Goal: Information Seeking & Learning: Learn about a topic

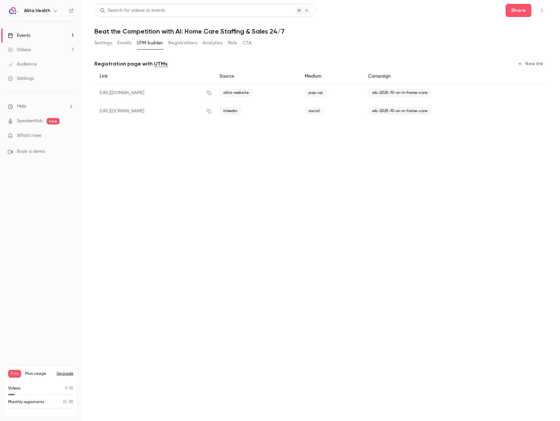
click at [49, 32] on link "Events 1" at bounding box center [40, 35] width 81 height 14
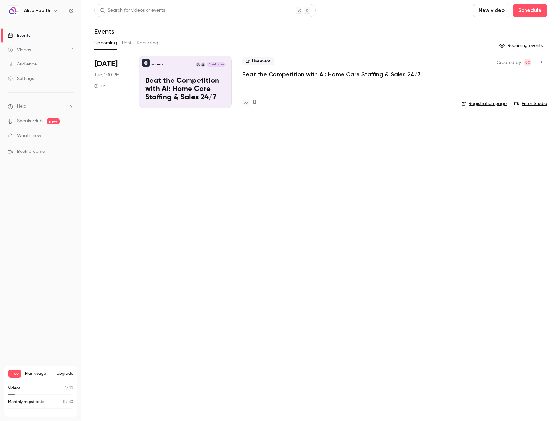
click at [24, 54] on link "Videos 1" at bounding box center [40, 50] width 81 height 14
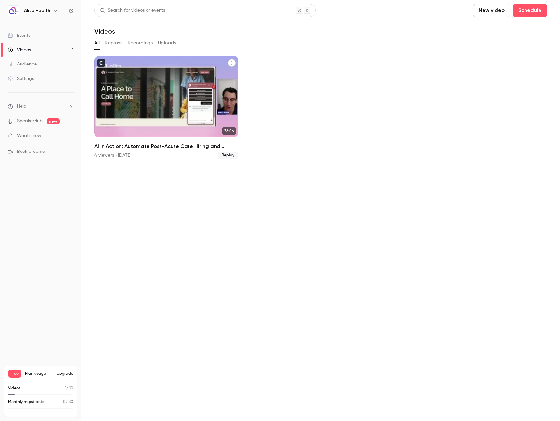
click at [123, 100] on p "AI in Action: Automate Post-Acute Care Hiring and Admissions 24/7" at bounding box center [166, 107] width 124 height 39
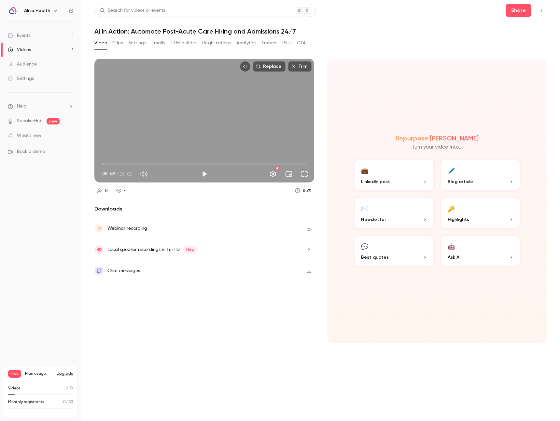
click at [226, 40] on button "Registrations" at bounding box center [216, 43] width 29 height 10
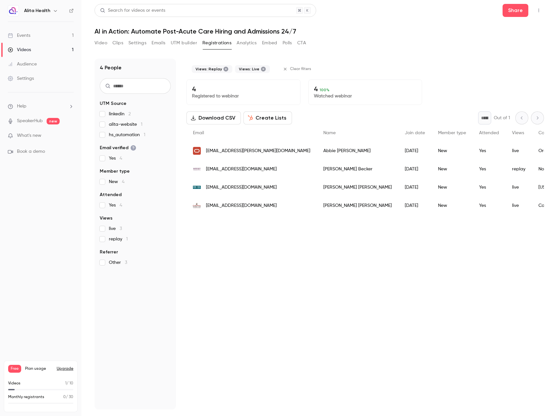
click at [264, 170] on span "[EMAIL_ADDRESS][DOMAIN_NAME]" at bounding box center [241, 169] width 71 height 7
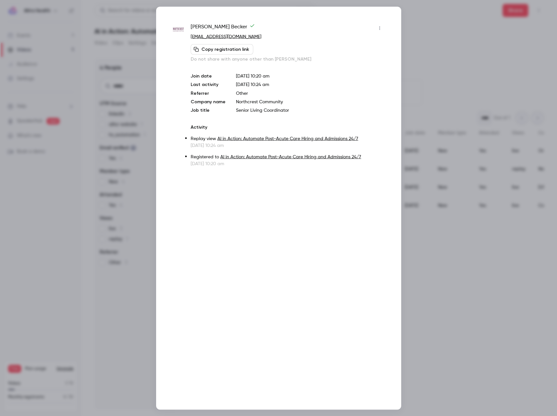
click at [384, 29] on button "button" at bounding box center [379, 28] width 10 height 10
click at [408, 43] on div at bounding box center [278, 208] width 557 height 416
click at [410, 38] on div at bounding box center [278, 208] width 557 height 416
